Goal: Information Seeking & Learning: Learn about a topic

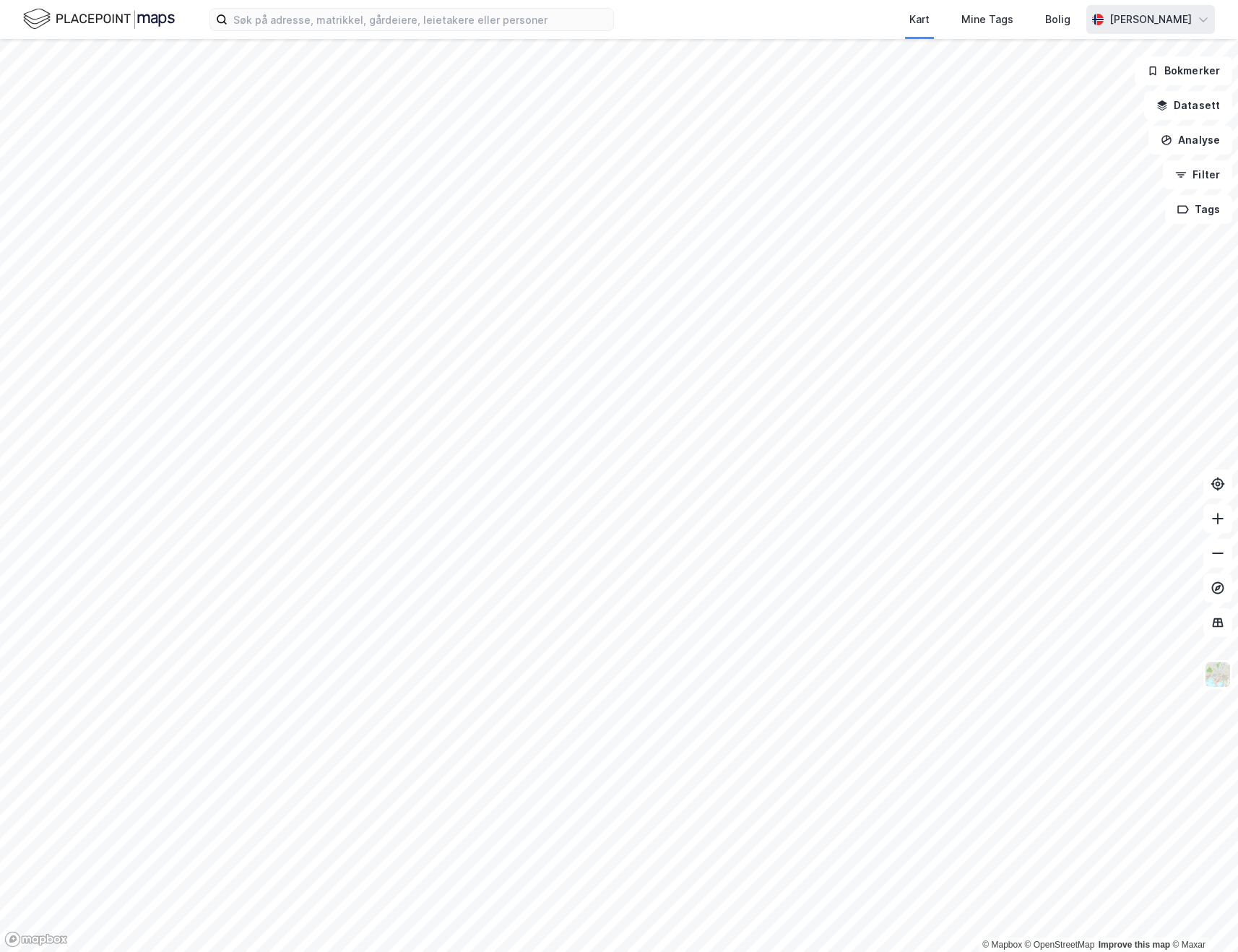
click at [1160, 28] on div "[PERSON_NAME]" at bounding box center [1150, 20] width 128 height 29
click at [509, 12] on input at bounding box center [420, 20] width 385 height 22
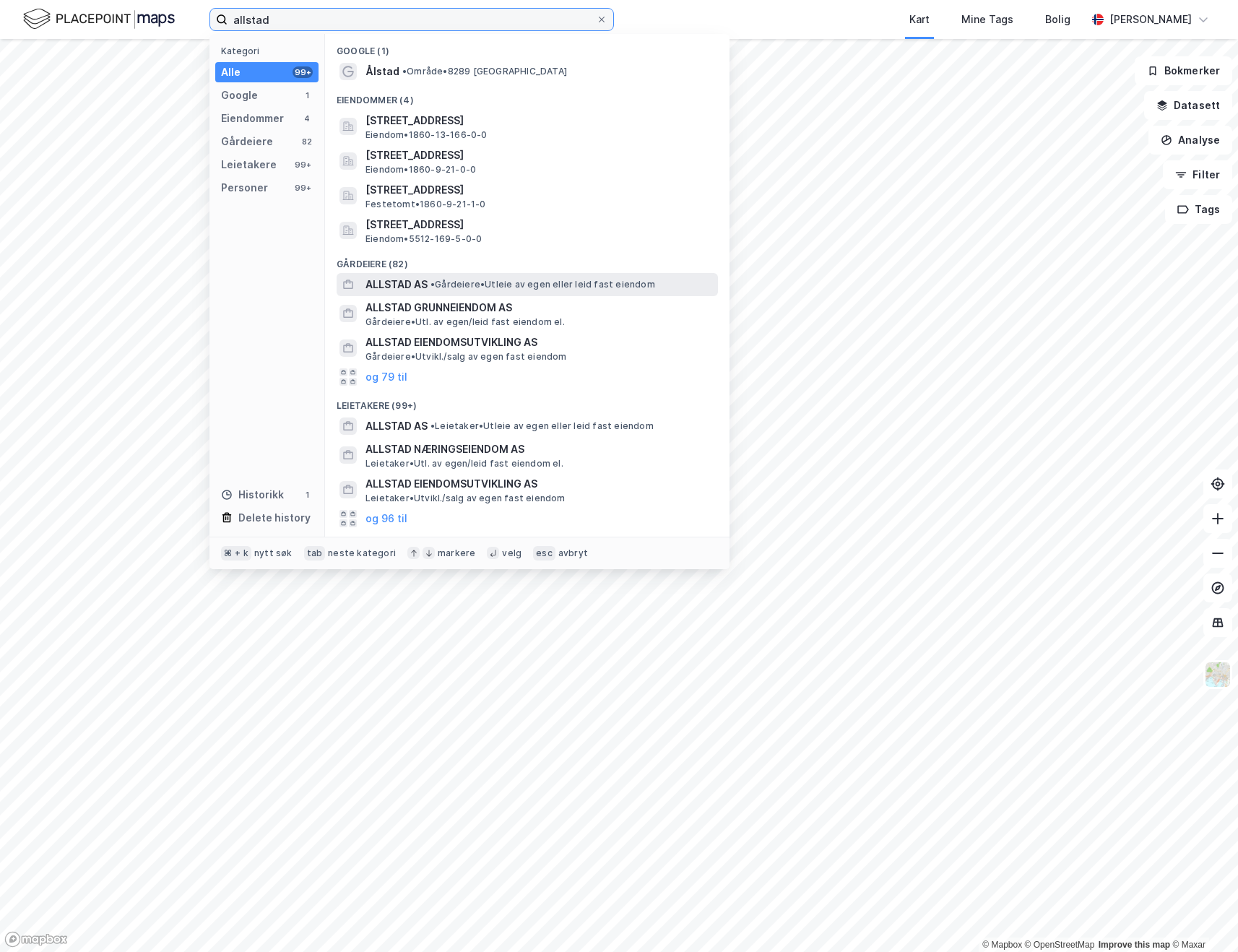
type input "allstad"
click at [454, 277] on div "ALLSTAD AS • Gårdeiere • Utleie av egen eller leid fast eiendom" at bounding box center [541, 284] width 350 height 17
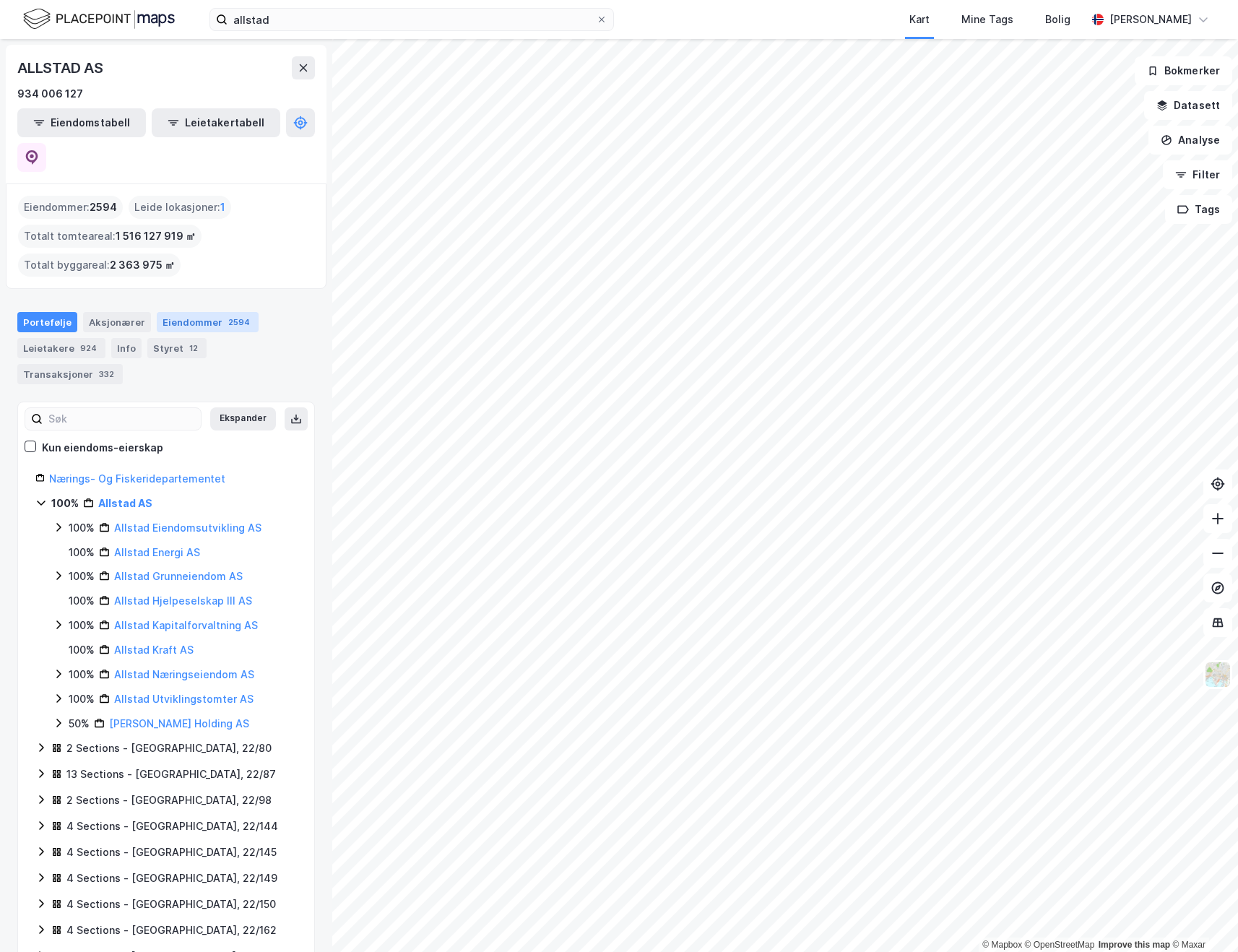
click at [181, 312] on div "Eiendommer 2594" at bounding box center [208, 322] width 102 height 21
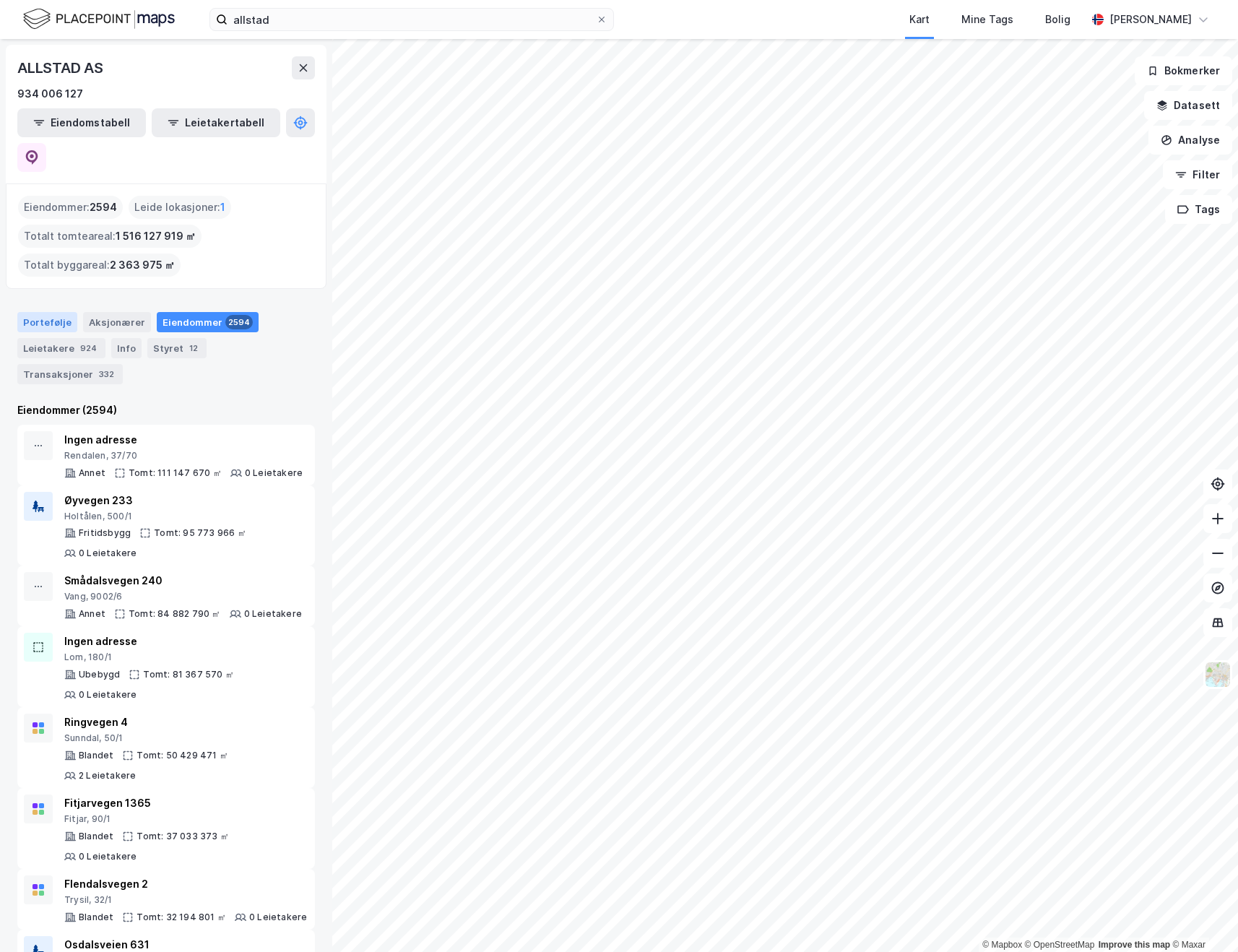
click at [58, 312] on div "Portefølje" at bounding box center [47, 322] width 60 height 21
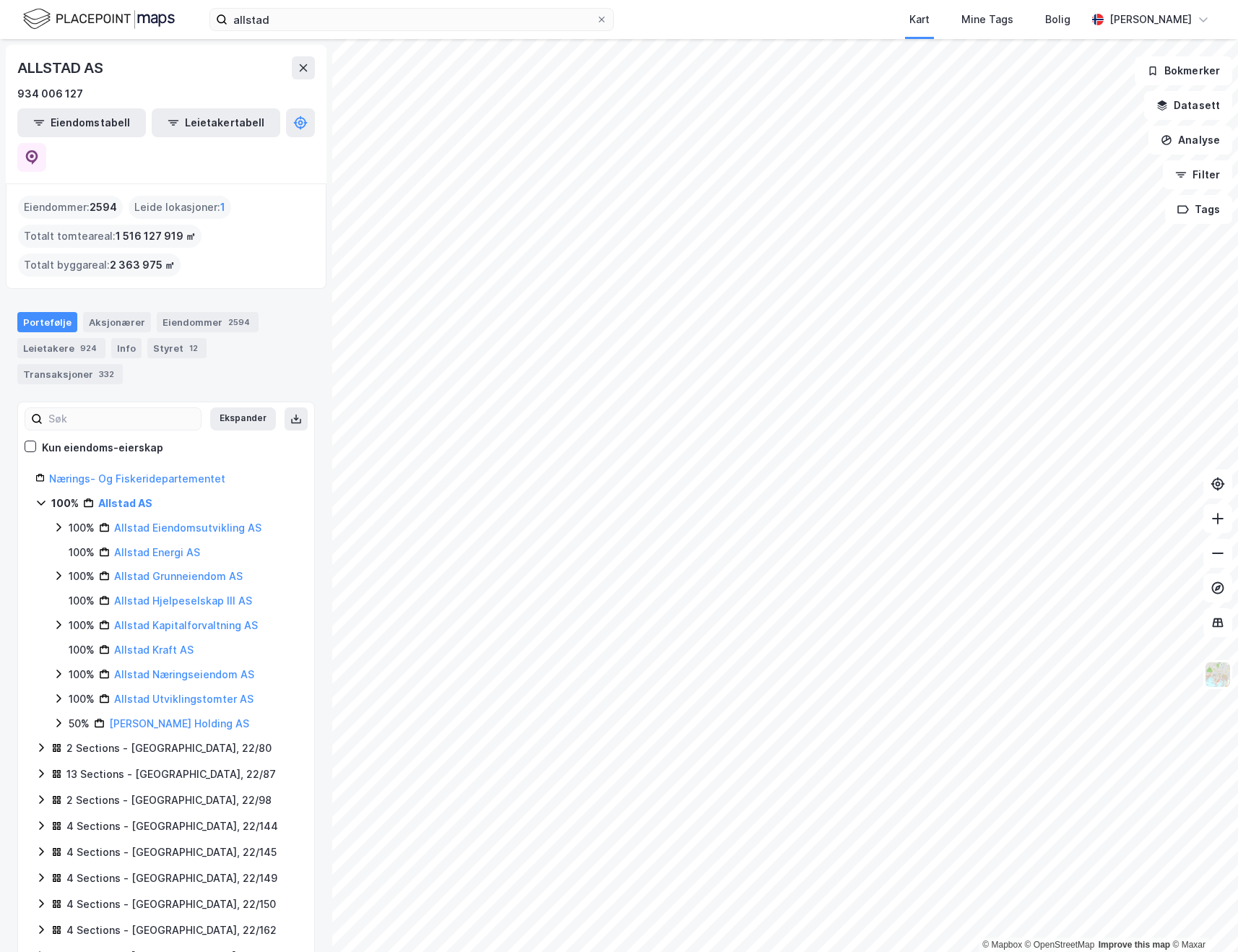
click at [61, 570] on icon at bounding box center [58, 576] width 12 height 12
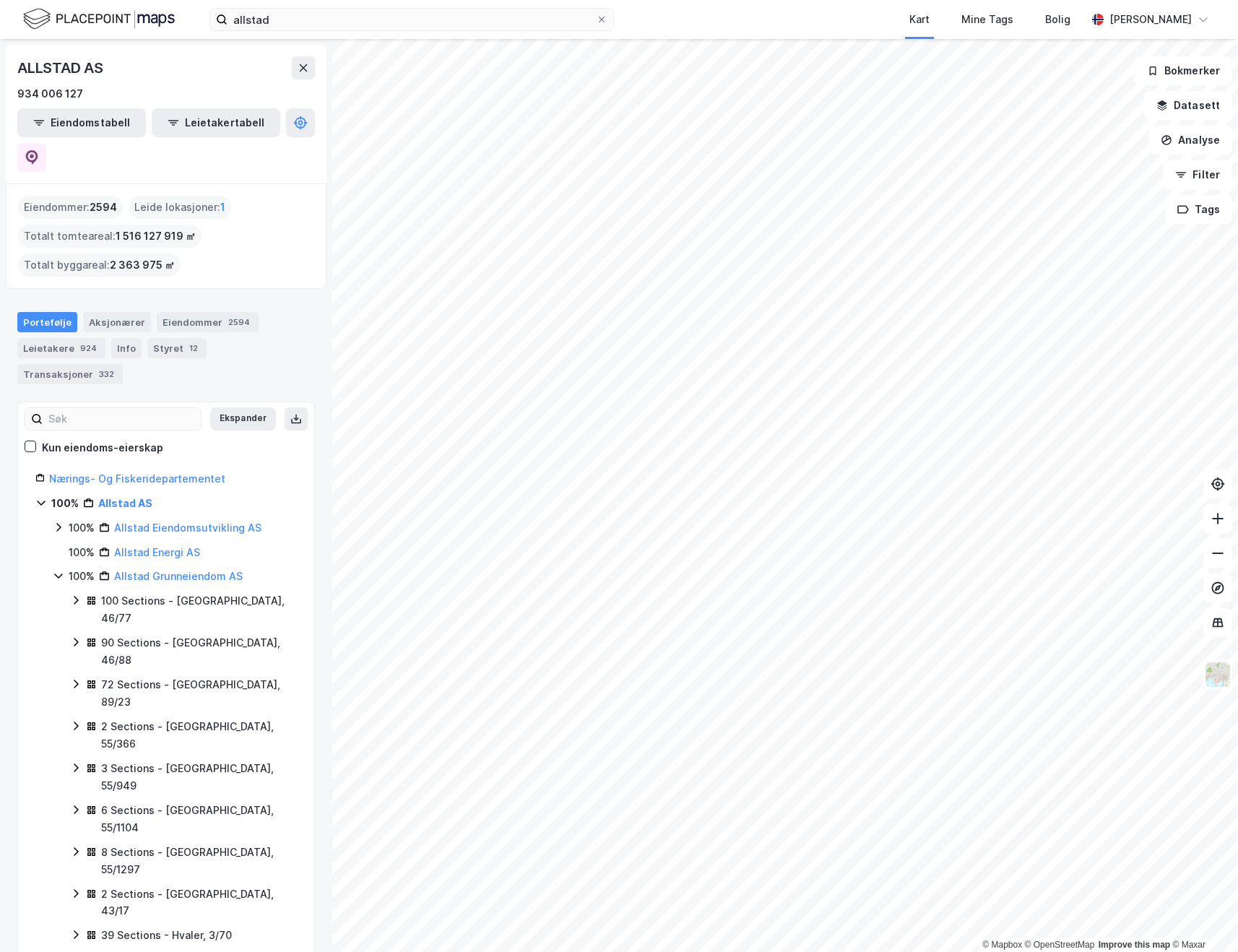
click at [76, 764] on icon at bounding box center [75, 768] width 4 height 9
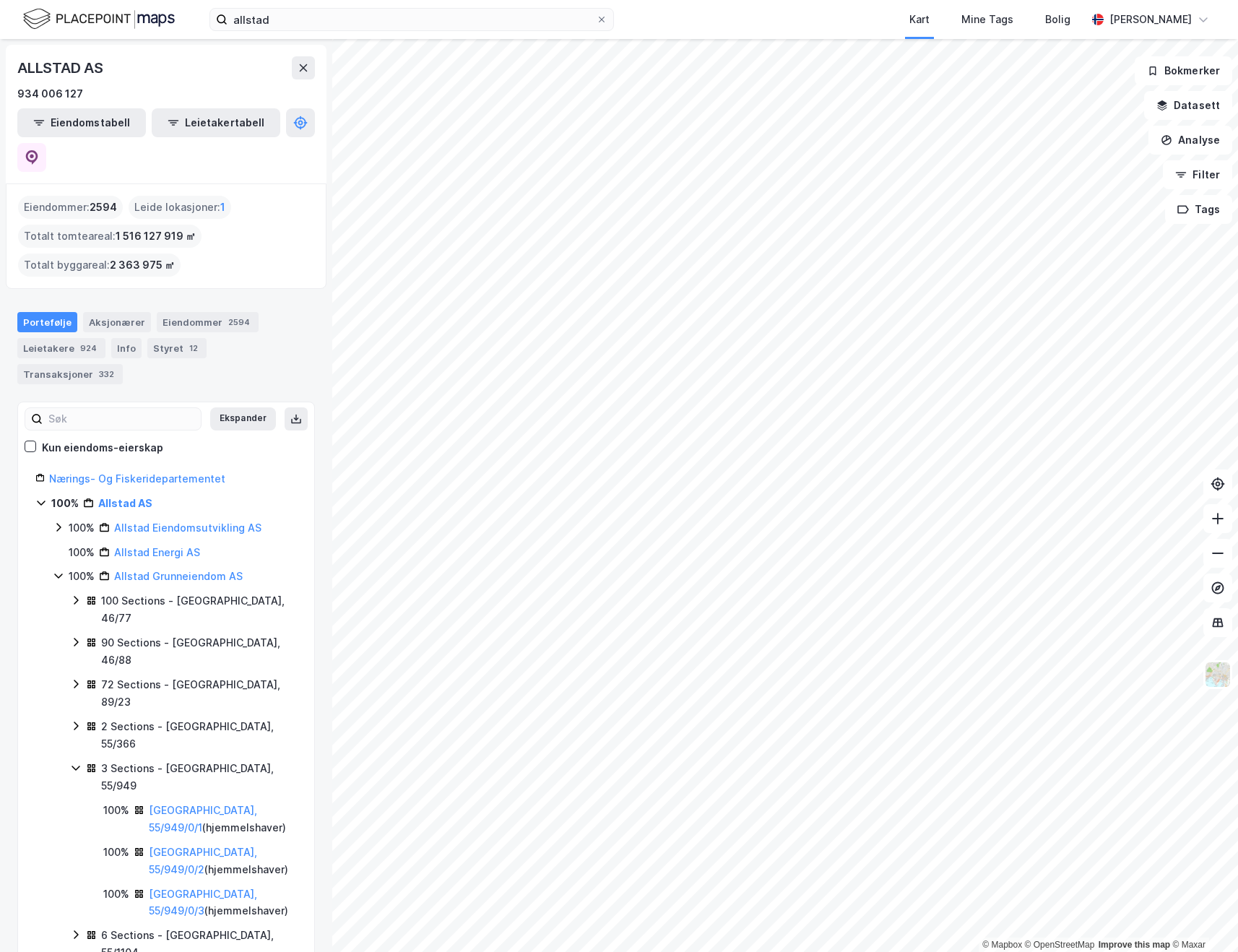
click at [76, 762] on icon at bounding box center [75, 767] width 12 height 12
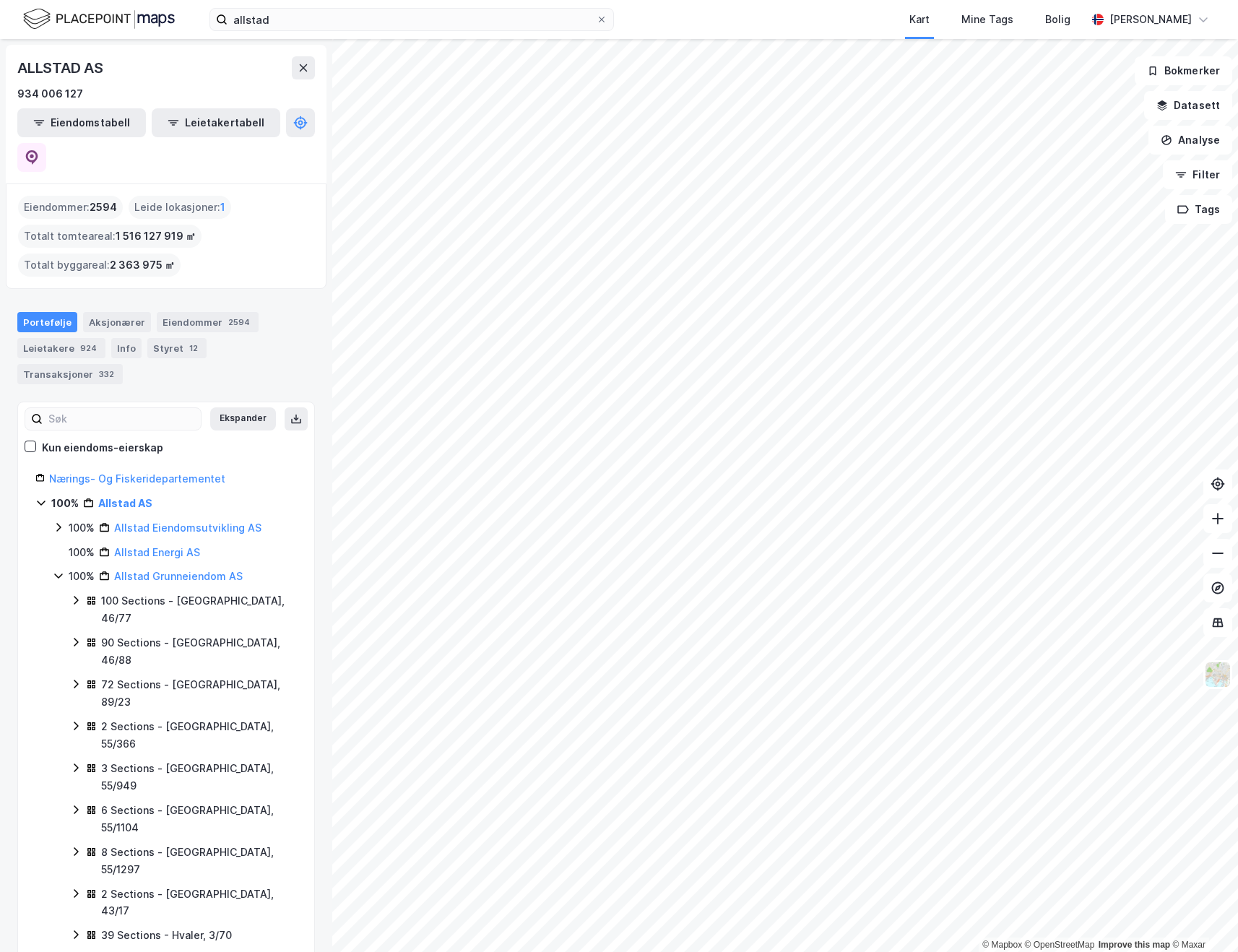
click at [151, 634] on div "90 Sections - [GEOGRAPHIC_DATA], 46/88" at bounding box center [199, 651] width 195 height 35
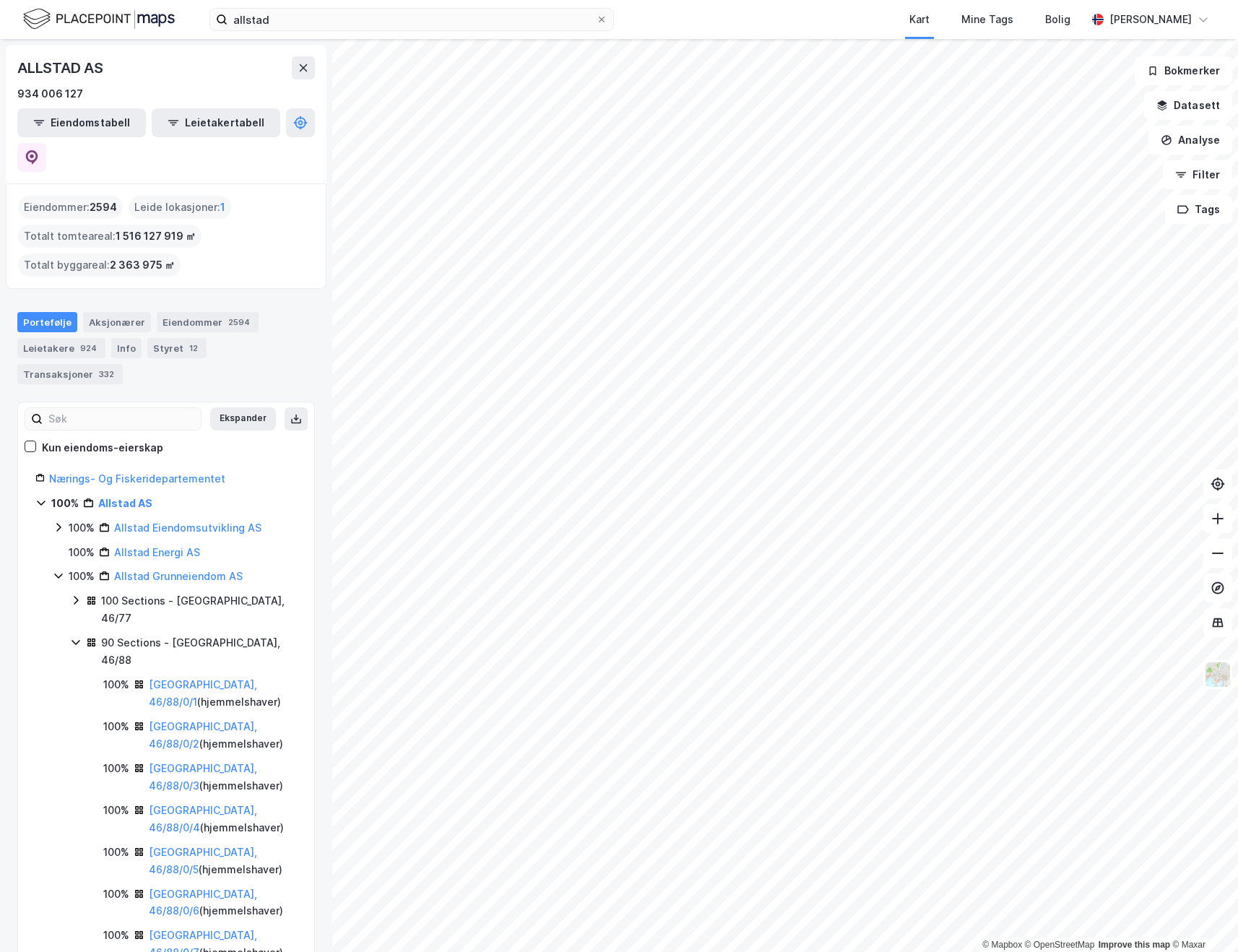
click at [80, 636] on icon at bounding box center [75, 642] width 12 height 12
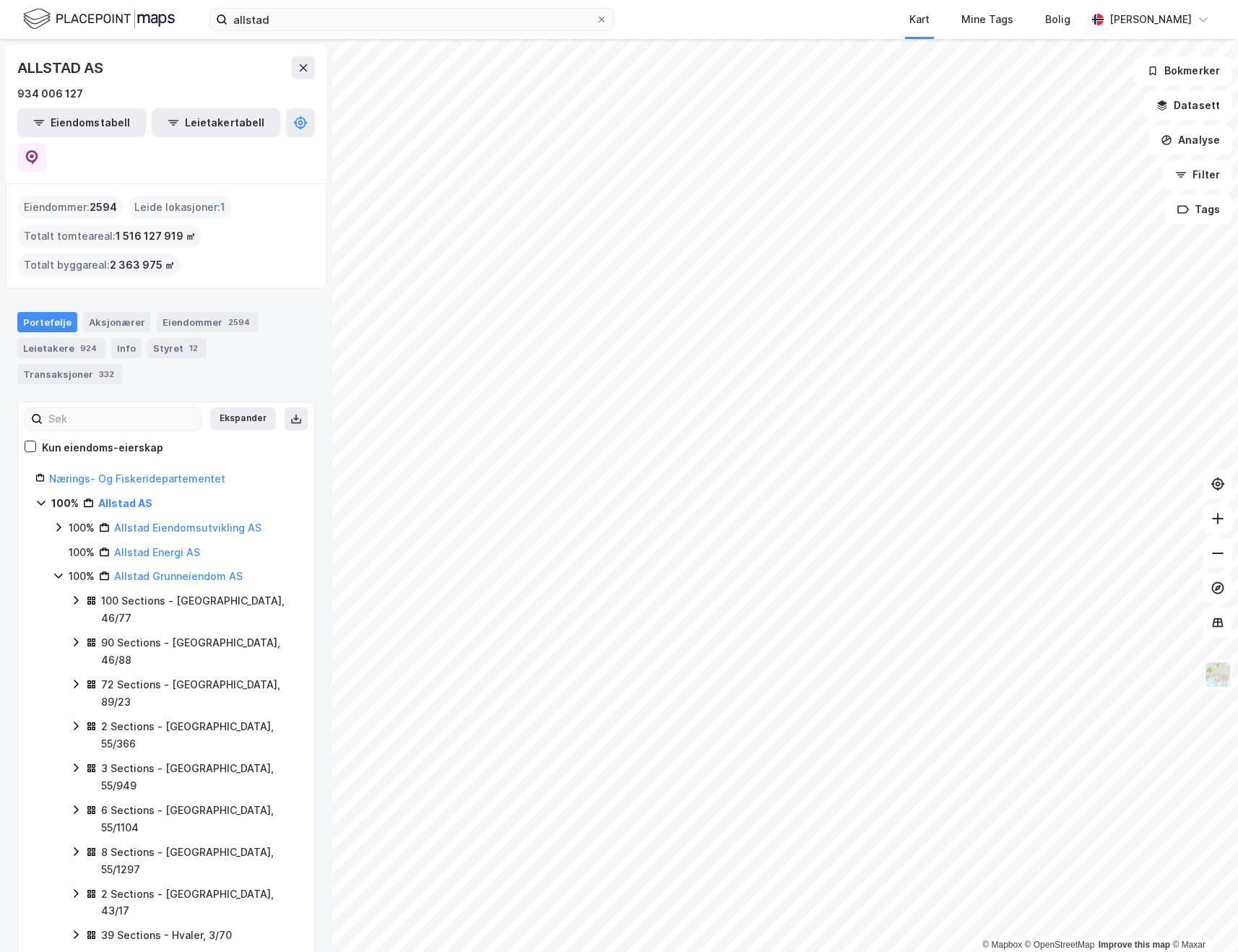
click at [80, 720] on icon at bounding box center [75, 725] width 12 height 12
click at [180, 762] on link "[GEOGRAPHIC_DATA], 55/366/0/1" at bounding box center [203, 776] width 108 height 30
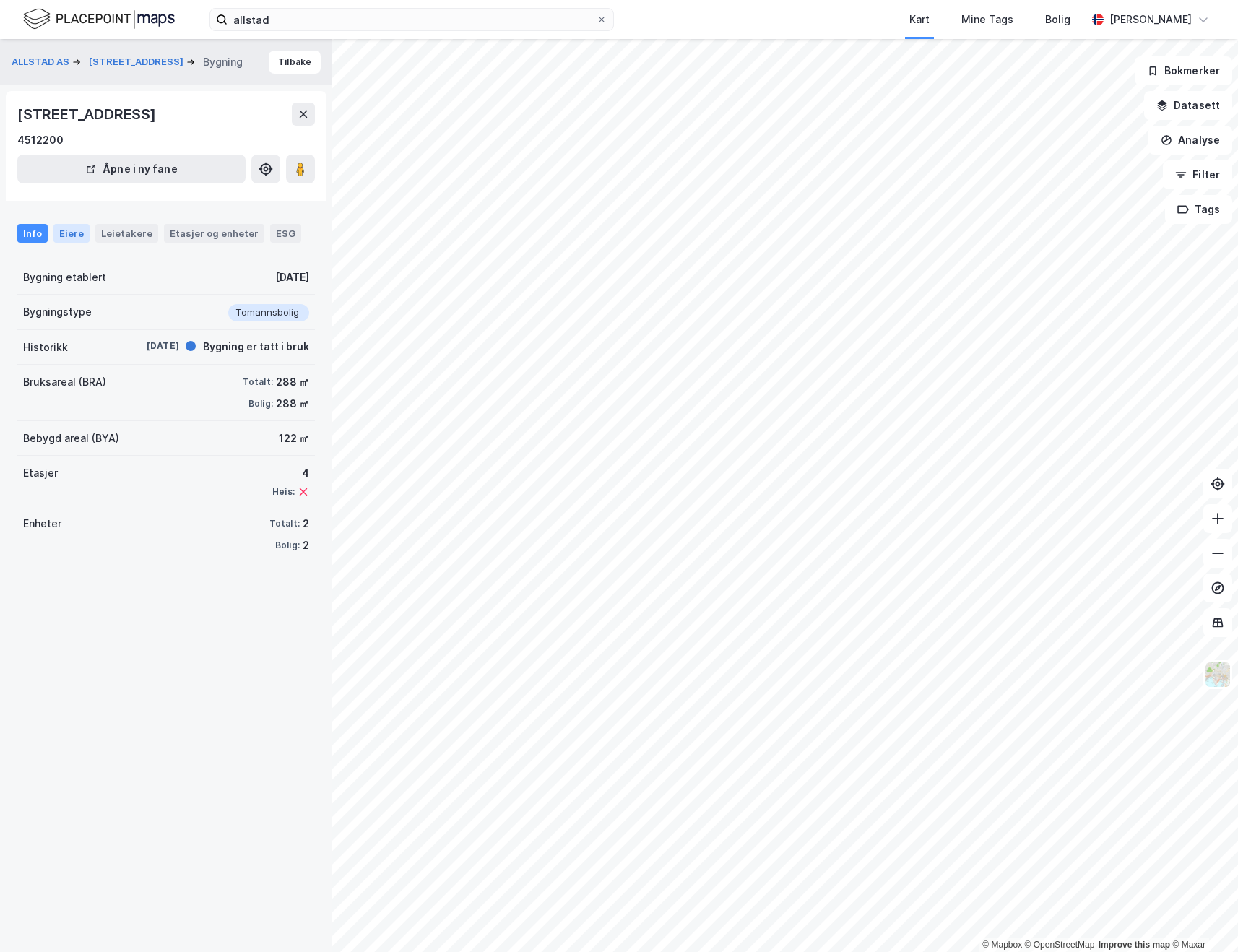
click at [58, 232] on div "Eiere" at bounding box center [72, 233] width 36 height 19
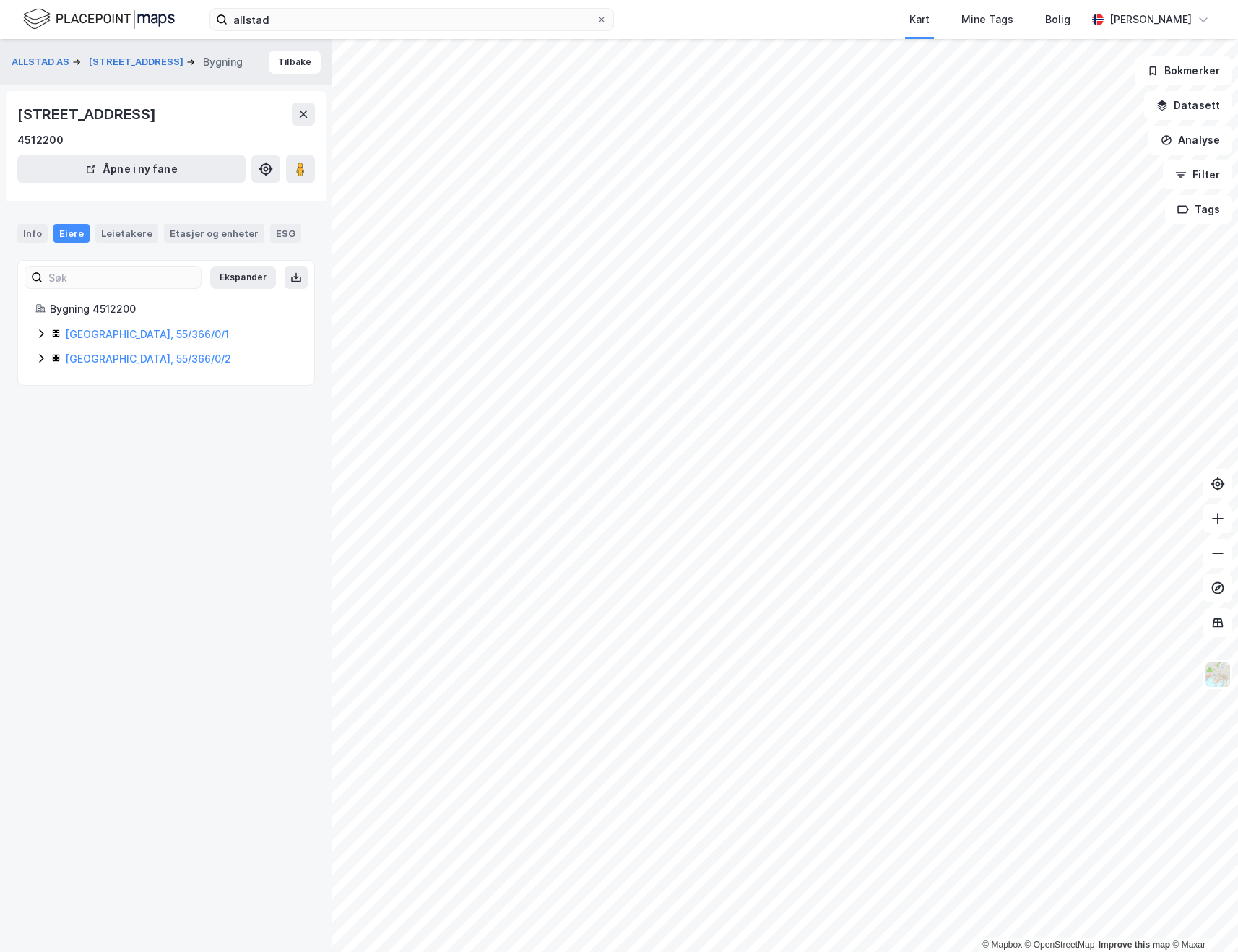
click at [38, 333] on icon at bounding box center [40, 333] width 12 height 12
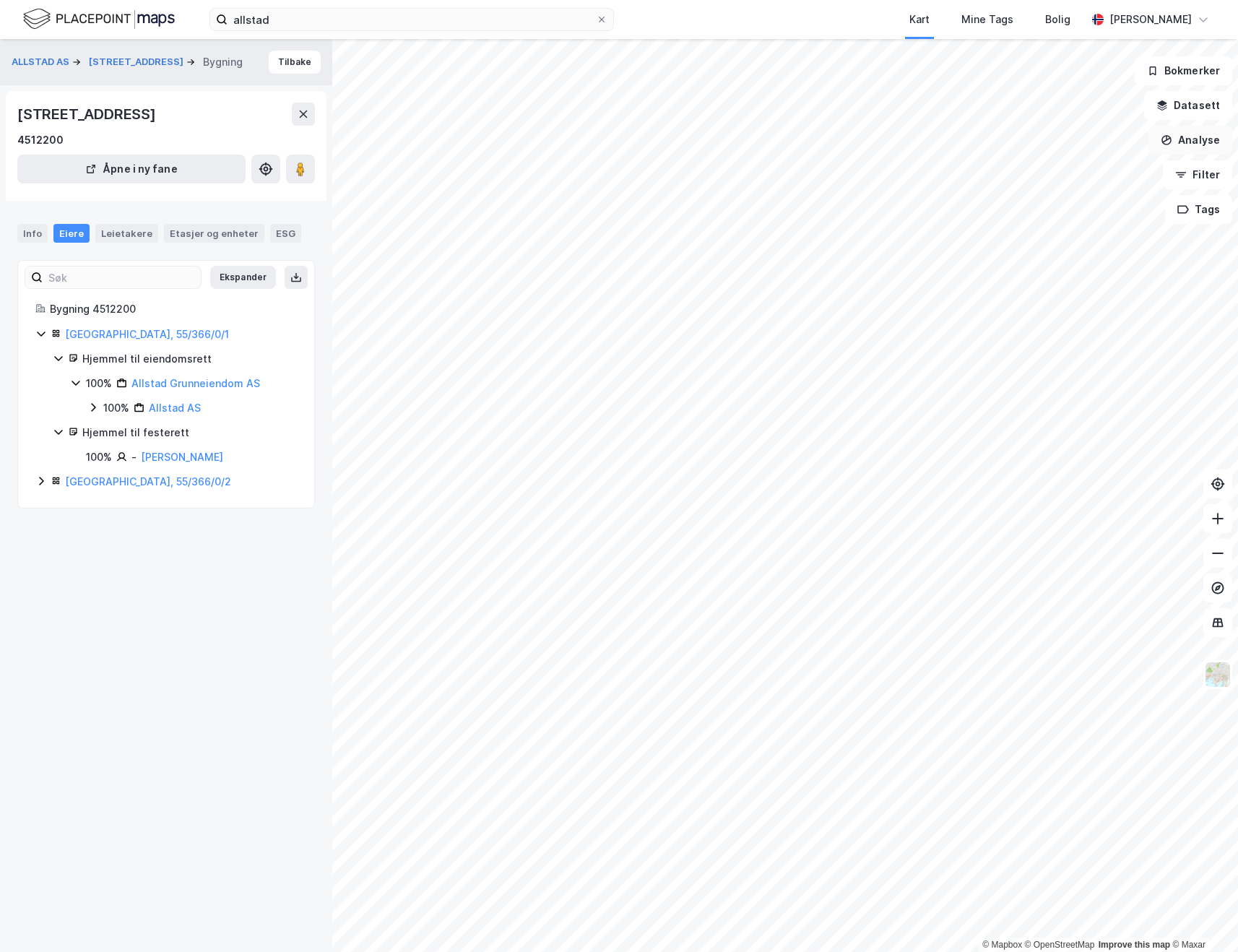
click at [1178, 141] on button "Analyse" at bounding box center [1190, 140] width 83 height 29
click at [868, 8] on div "Kart Mine Tags Bolig" at bounding box center [885, 20] width 403 height 39
